Goal: Navigation & Orientation: Find specific page/section

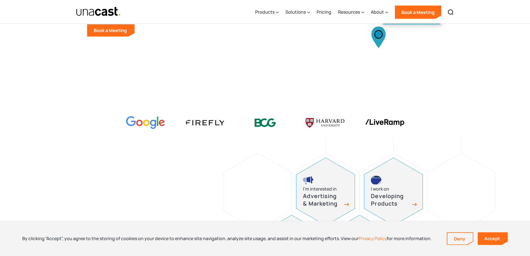
scroll to position [640, 0]
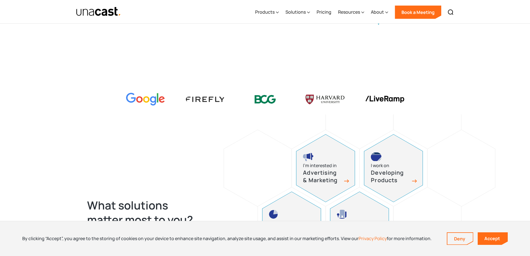
drag, startPoint x: 265, startPoint y: 77, endPoint x: 389, endPoint y: 83, distance: 125.1
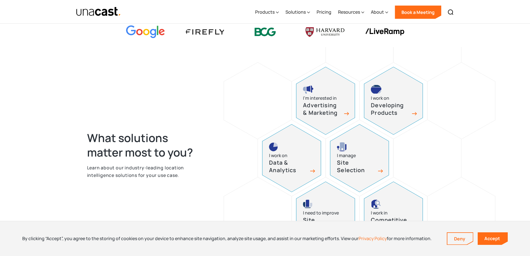
scroll to position [723, 0]
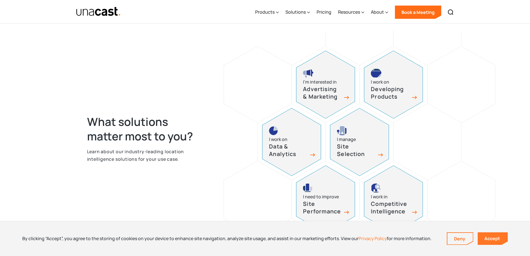
click at [491, 236] on link "Accept" at bounding box center [493, 238] width 30 height 13
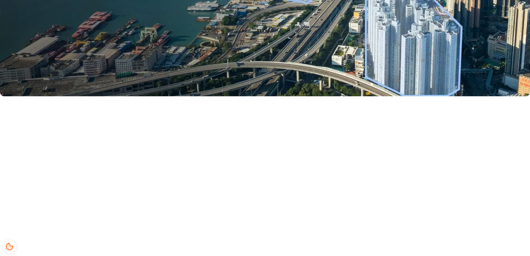
scroll to position [0, 0]
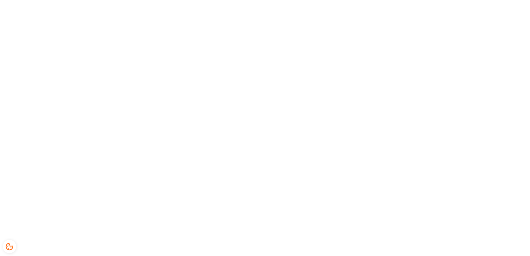
scroll to position [28, 0]
